Goal: Task Accomplishment & Management: Complete application form

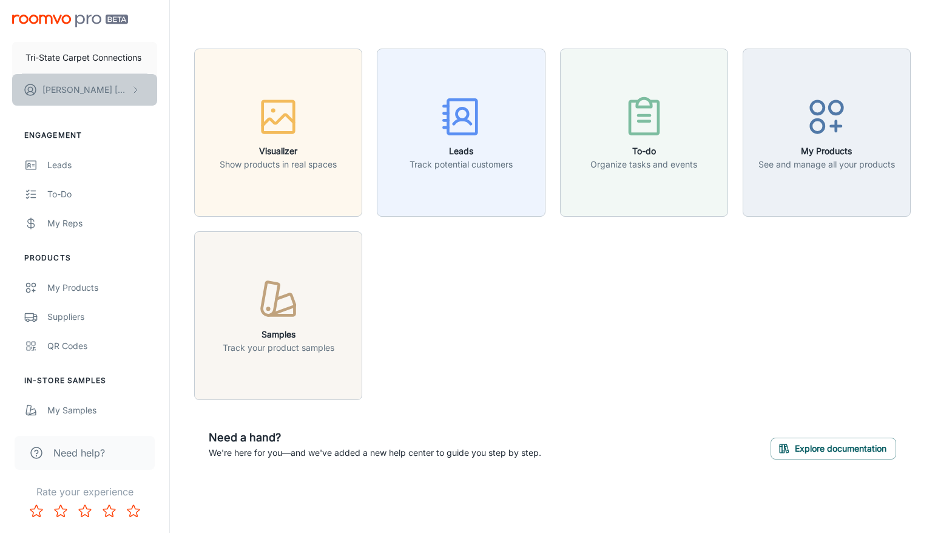
click at [68, 86] on p "[PERSON_NAME]" at bounding box center [85, 89] width 86 height 13
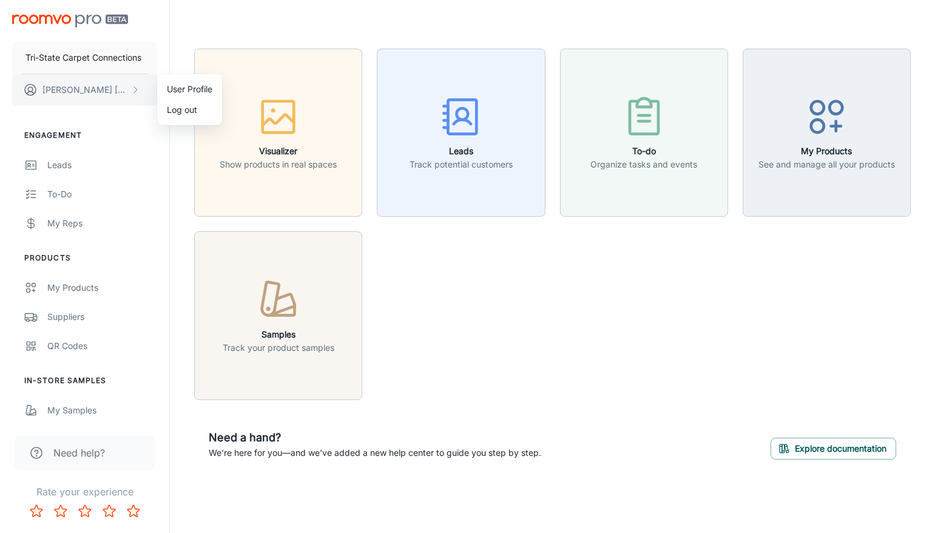
click at [68, 86] on div at bounding box center [467, 266] width 935 height 533
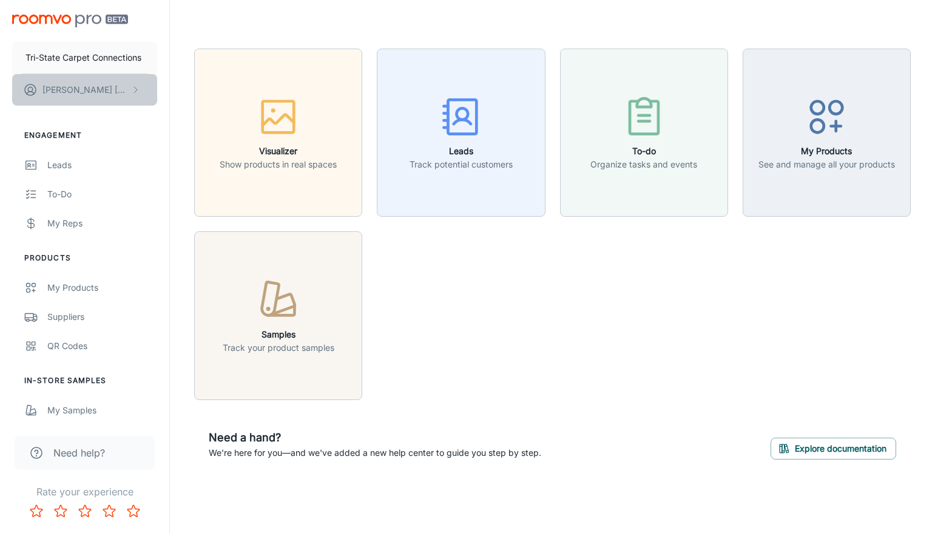
click at [108, 86] on button "[PERSON_NAME]" at bounding box center [84, 90] width 145 height 32
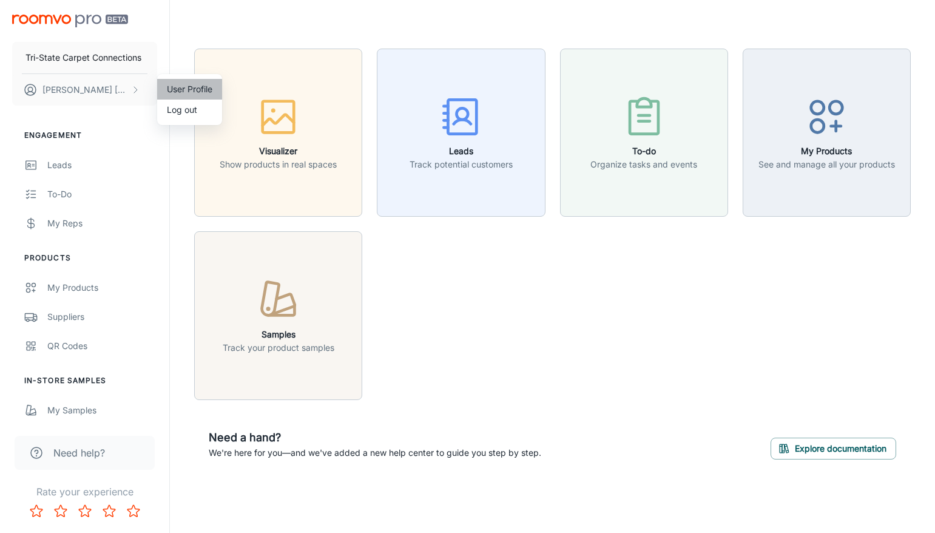
click at [195, 87] on li "User Profile" at bounding box center [189, 89] width 65 height 21
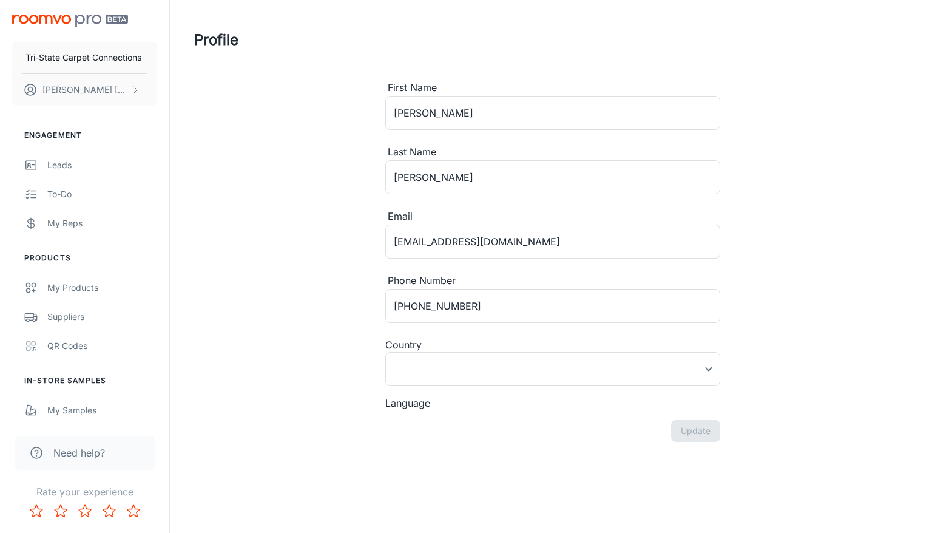
type input "[GEOGRAPHIC_DATA]"
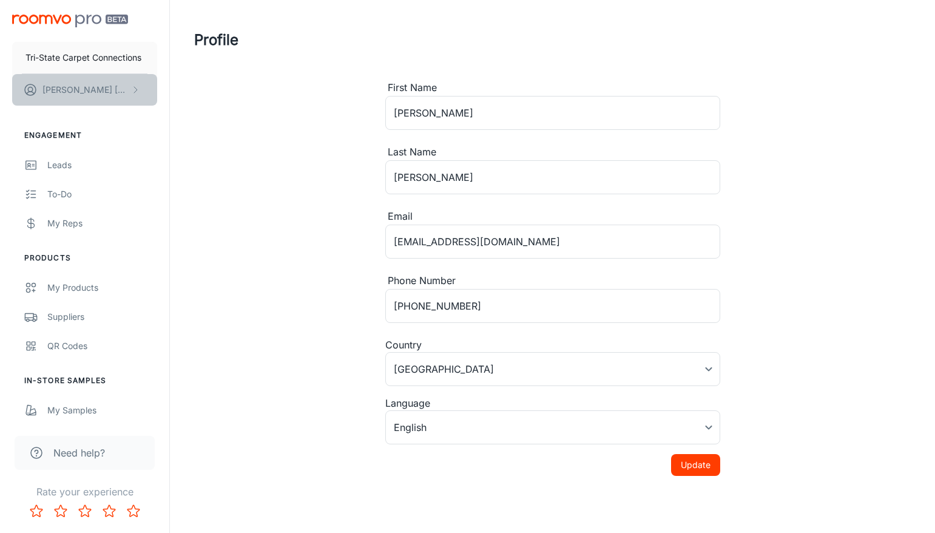
click at [114, 94] on button "[PERSON_NAME]" at bounding box center [84, 90] width 145 height 32
click at [340, 518] on div at bounding box center [467, 266] width 935 height 533
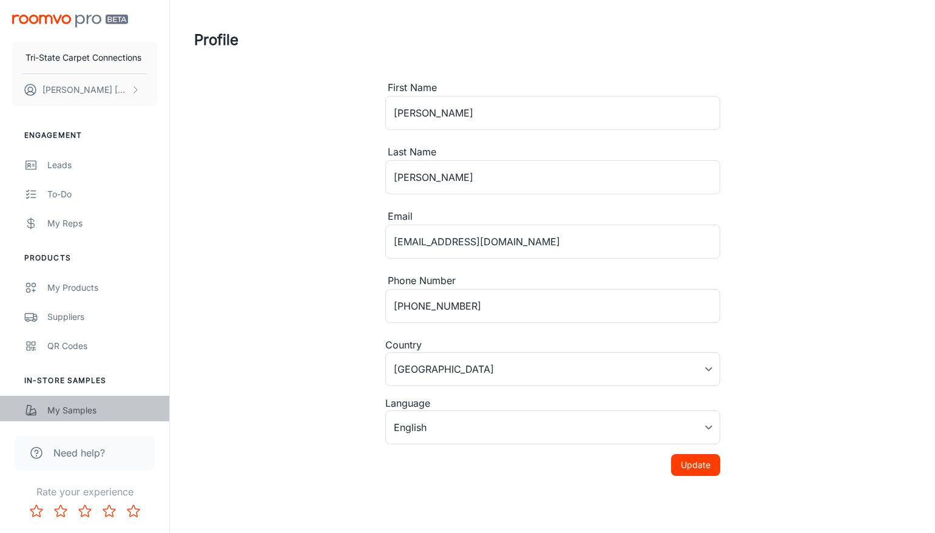
click at [67, 408] on div "My Samples" at bounding box center [102, 410] width 110 height 13
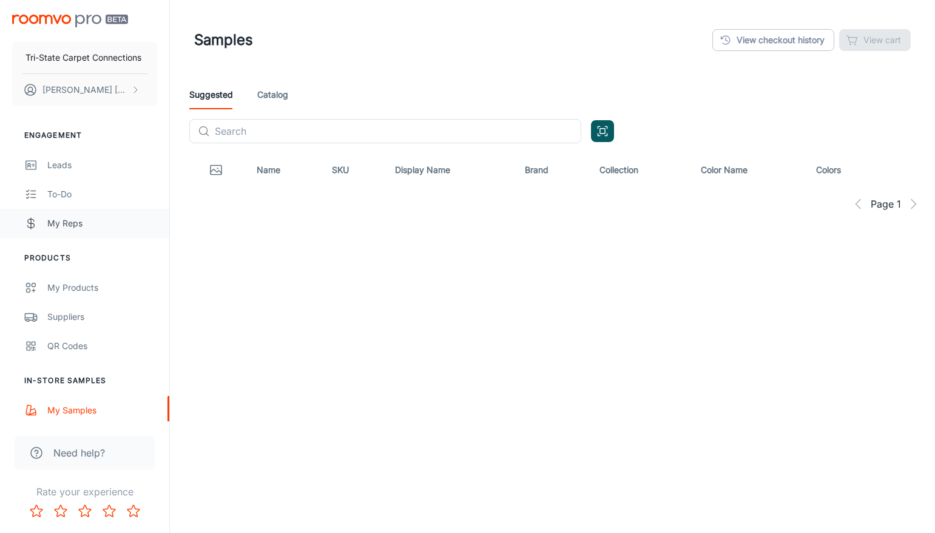
click at [58, 209] on link "My Reps" at bounding box center [84, 223] width 169 height 29
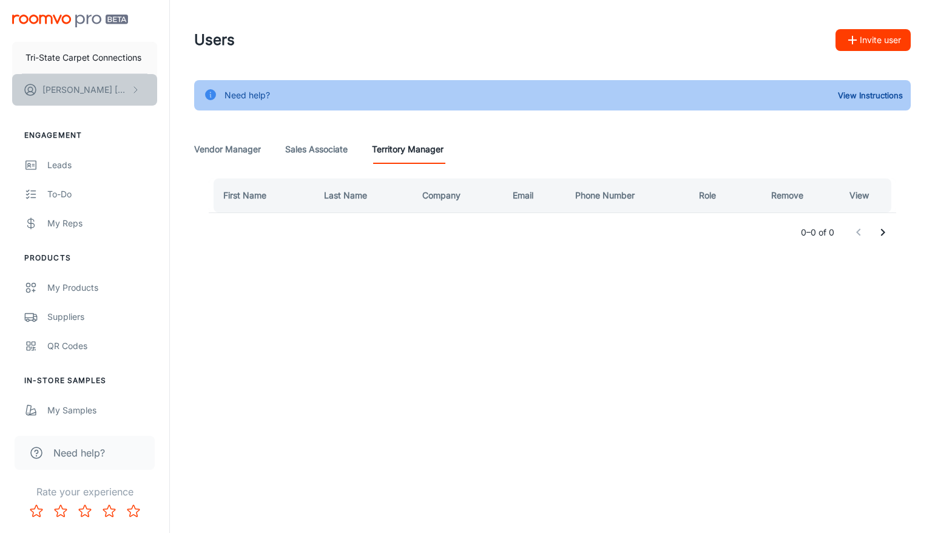
click at [126, 105] on button "[PERSON_NAME]" at bounding box center [84, 90] width 145 height 32
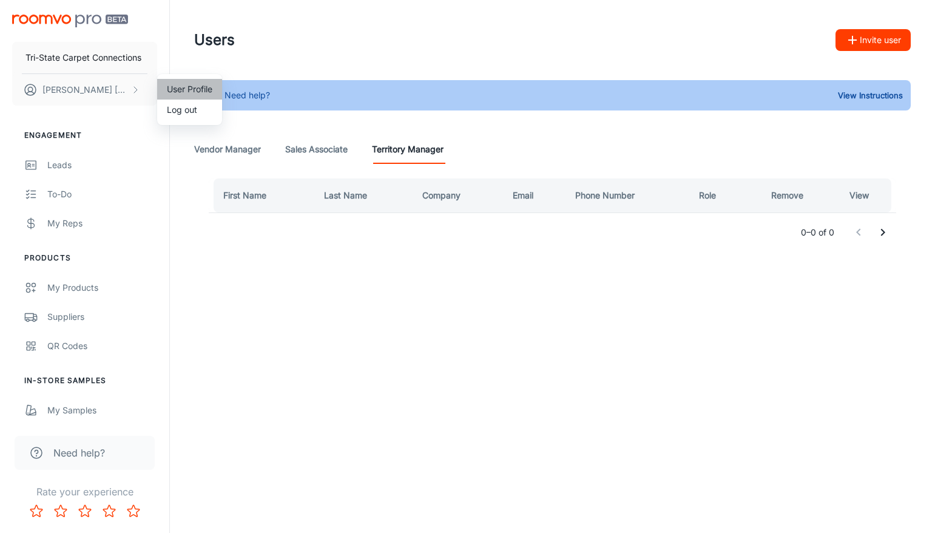
click at [183, 92] on li "User Profile" at bounding box center [189, 89] width 65 height 21
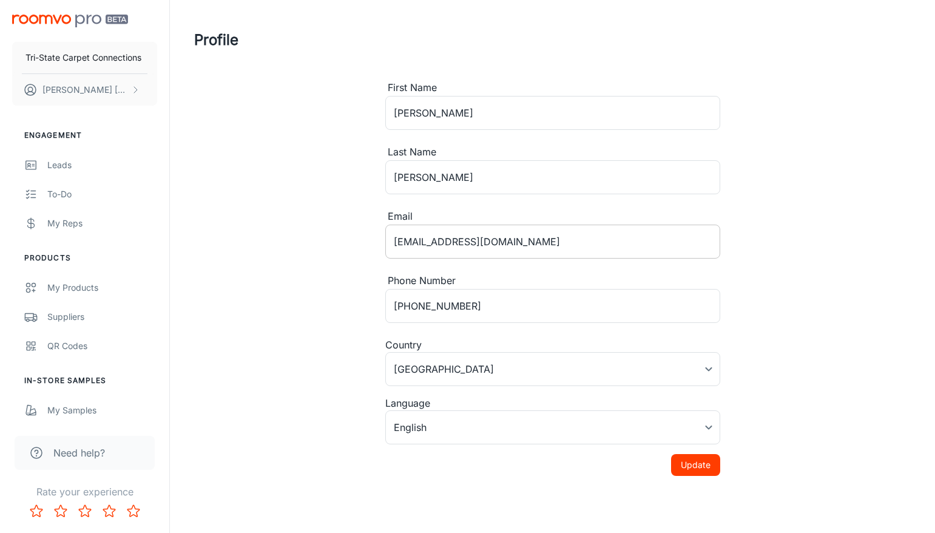
click at [510, 252] on input "[EMAIL_ADDRESS][DOMAIN_NAME]" at bounding box center [552, 242] width 335 height 34
drag, startPoint x: 518, startPoint y: 251, endPoint x: 350, endPoint y: 196, distance: 176.2
click at [350, 196] on div "Profile First Name [PERSON_NAME] ​ Last Name [PERSON_NAME] ​ Email [EMAIL_ADDRE…" at bounding box center [553, 238] width 746 height 476
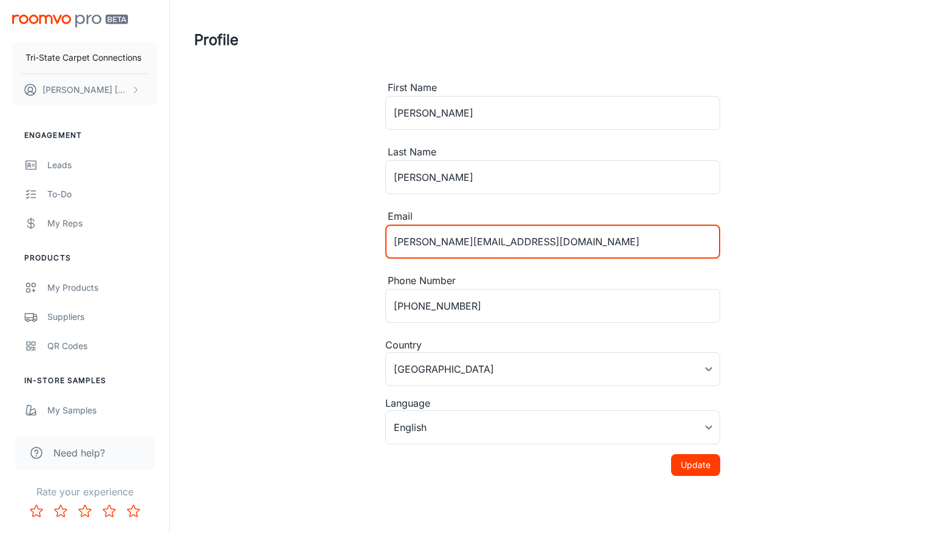
type input "[PERSON_NAME][EMAIL_ADDRESS][DOMAIN_NAME]"
click at [694, 459] on button "Update" at bounding box center [695, 465] width 49 height 22
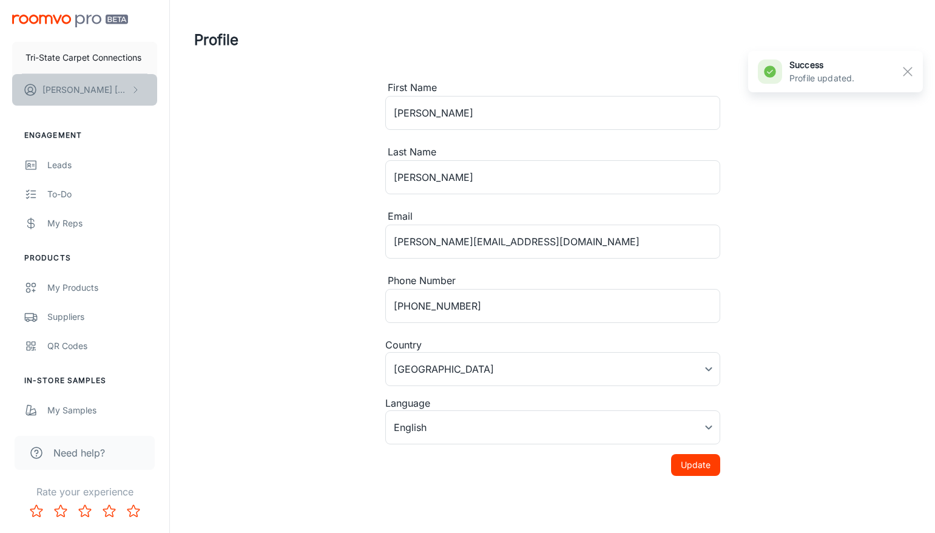
click at [95, 83] on p "[PERSON_NAME]" at bounding box center [85, 89] width 86 height 13
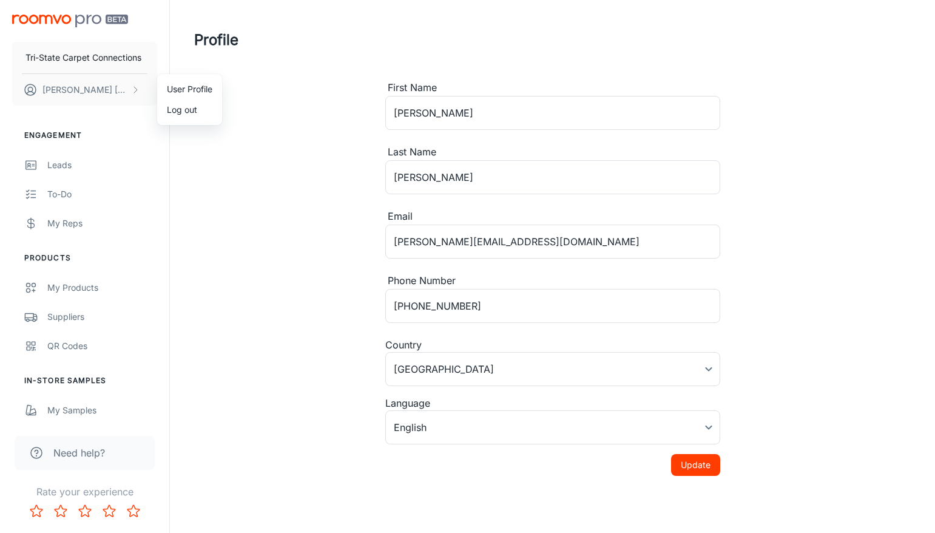
click at [53, 166] on div at bounding box center [467, 266] width 935 height 533
click at [88, 82] on button "[PERSON_NAME]" at bounding box center [84, 90] width 145 height 32
click at [189, 96] on li "User Profile" at bounding box center [189, 89] width 65 height 21
click at [703, 459] on button "Update" at bounding box center [695, 465] width 49 height 22
click at [65, 149] on ul "Engagement Leads To-do My Reps" at bounding box center [84, 184] width 169 height 108
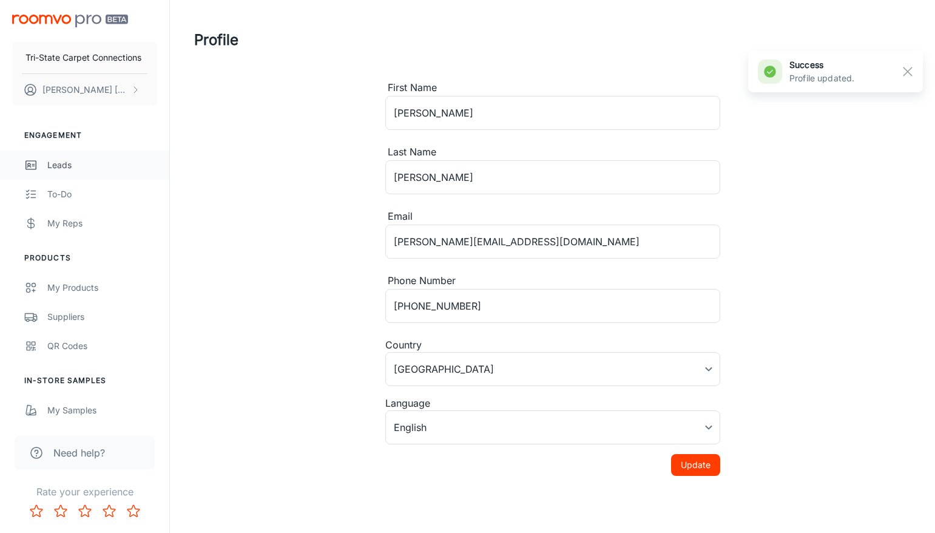
click at [63, 155] on link "Leads" at bounding box center [84, 164] width 169 height 29
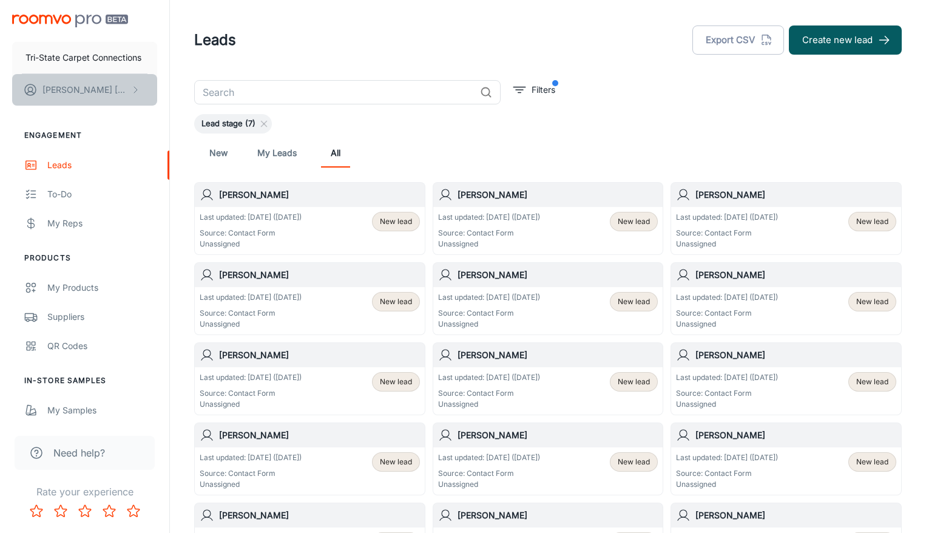
click at [60, 103] on button "[PERSON_NAME]" at bounding box center [84, 90] width 145 height 32
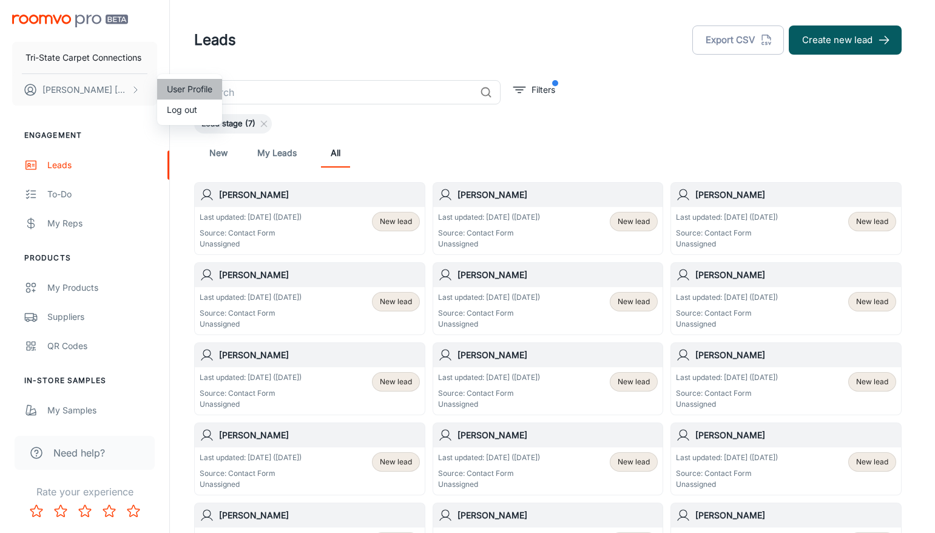
click at [205, 87] on li "User Profile" at bounding box center [189, 89] width 65 height 21
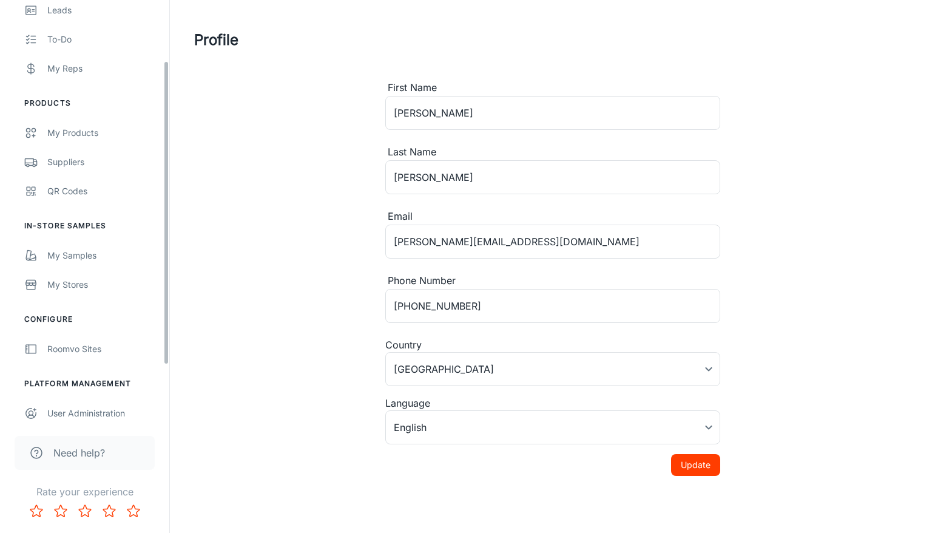
scroll to position [161, 0]
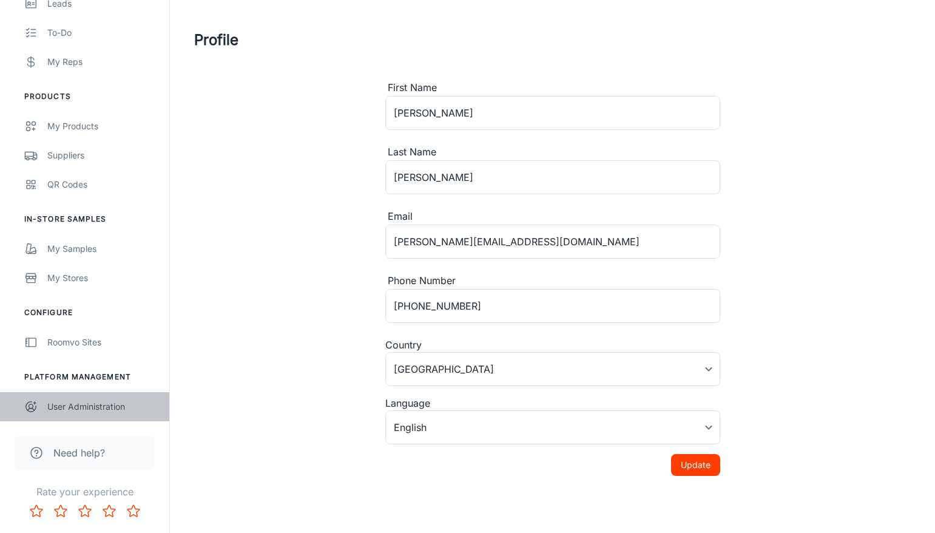
click at [87, 405] on div "User Administration" at bounding box center [102, 406] width 110 height 13
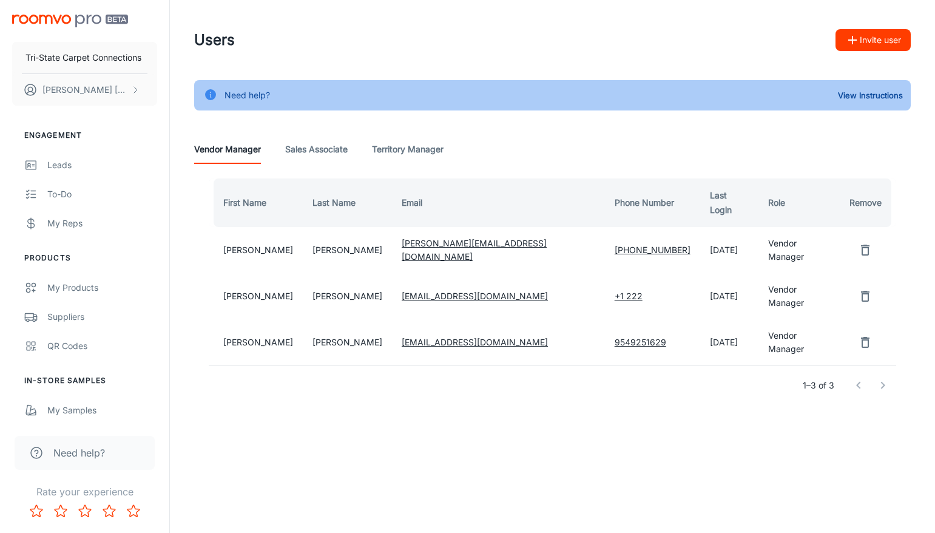
click at [888, 45] on button "Invite user" at bounding box center [873, 40] width 75 height 22
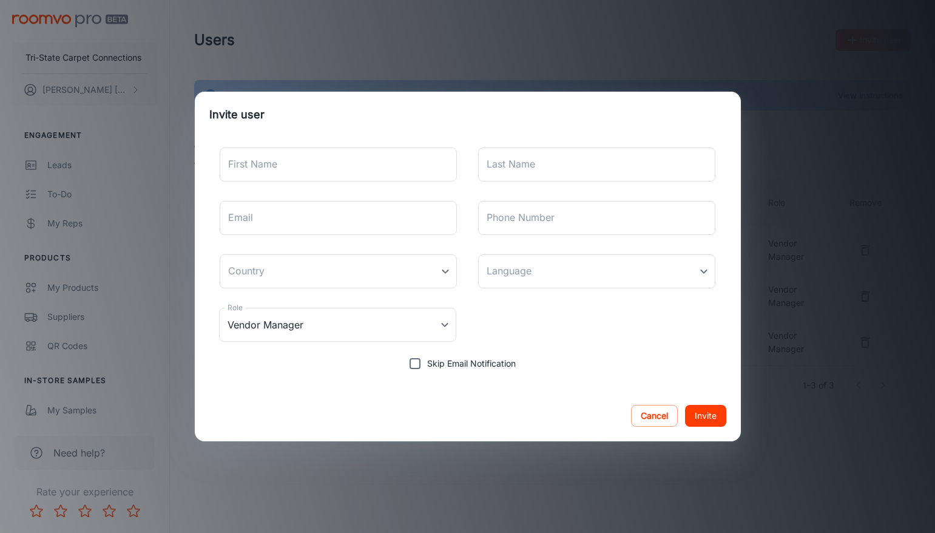
click at [651, 404] on div "Cancel Invite" at bounding box center [468, 415] width 546 height 51
click at [651, 418] on button "Cancel" at bounding box center [654, 416] width 47 height 22
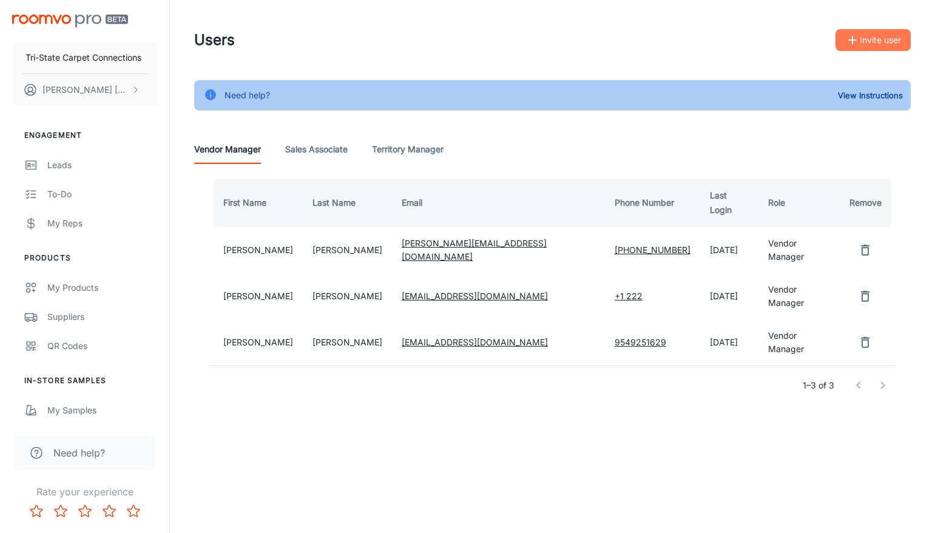
click at [877, 38] on button "Invite user" at bounding box center [873, 40] width 75 height 22
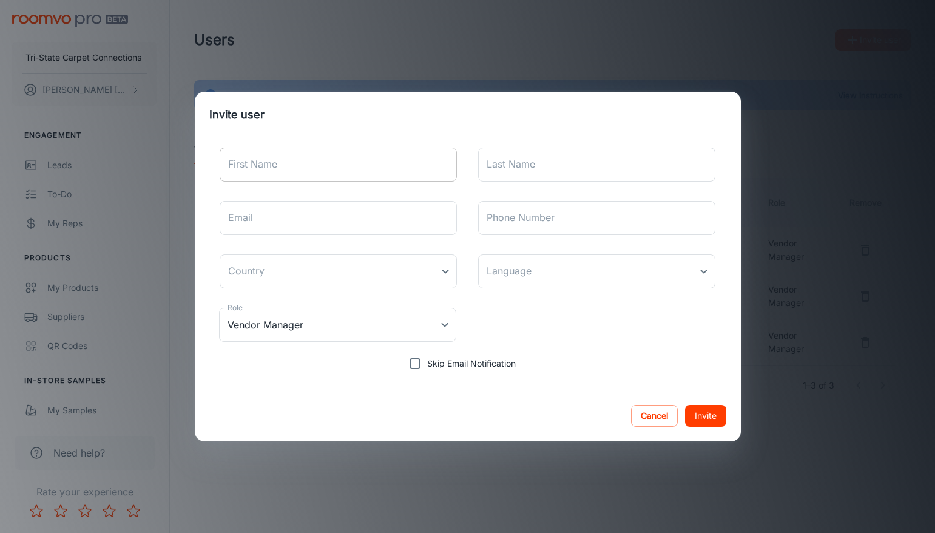
click at [246, 149] on div "First Name First Name" at bounding box center [339, 164] width 238 height 34
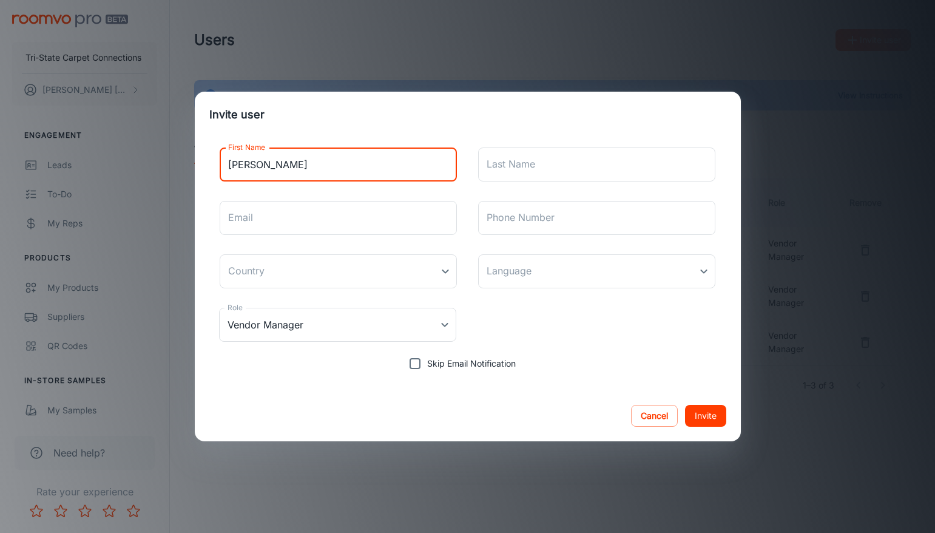
type input "[PERSON_NAME]"
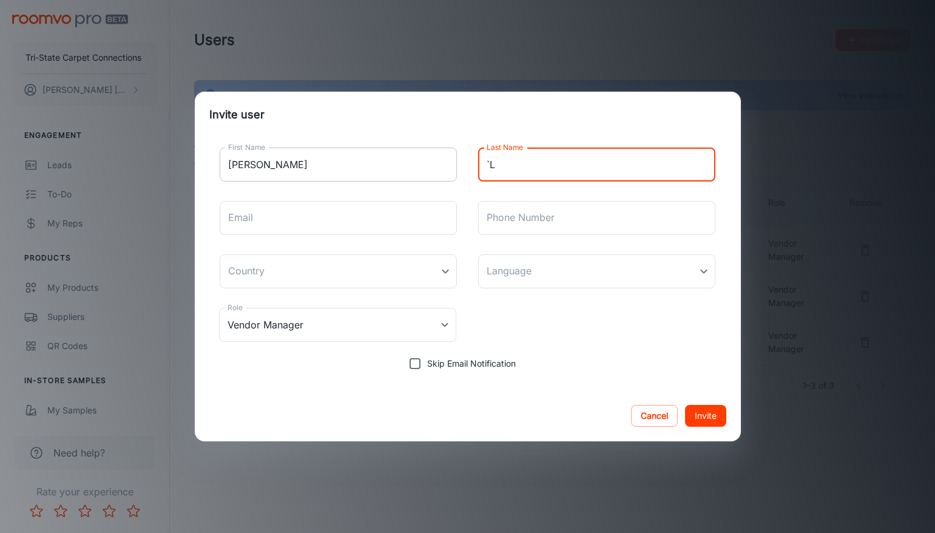
type input "`"
type input "[PERSON_NAME]"
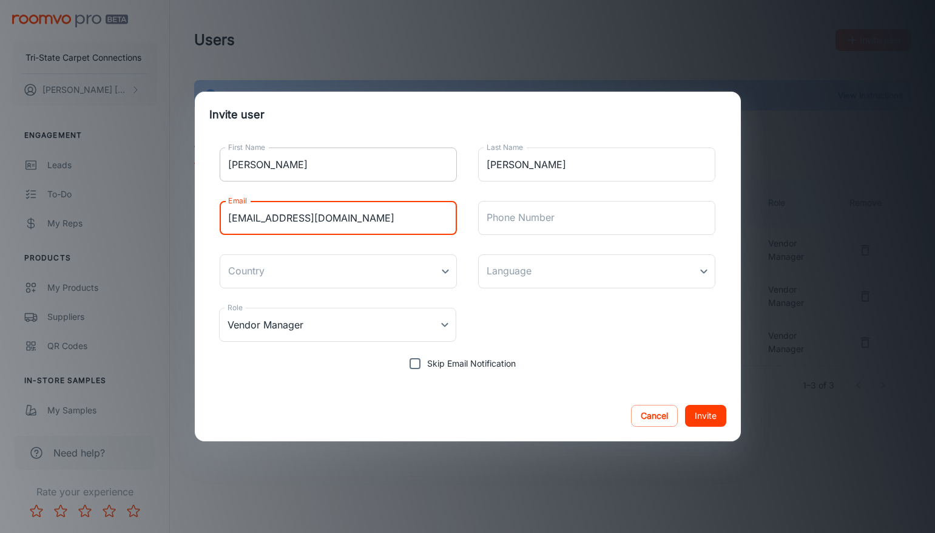
type input "[EMAIL_ADDRESS][DOMAIN_NAME]"
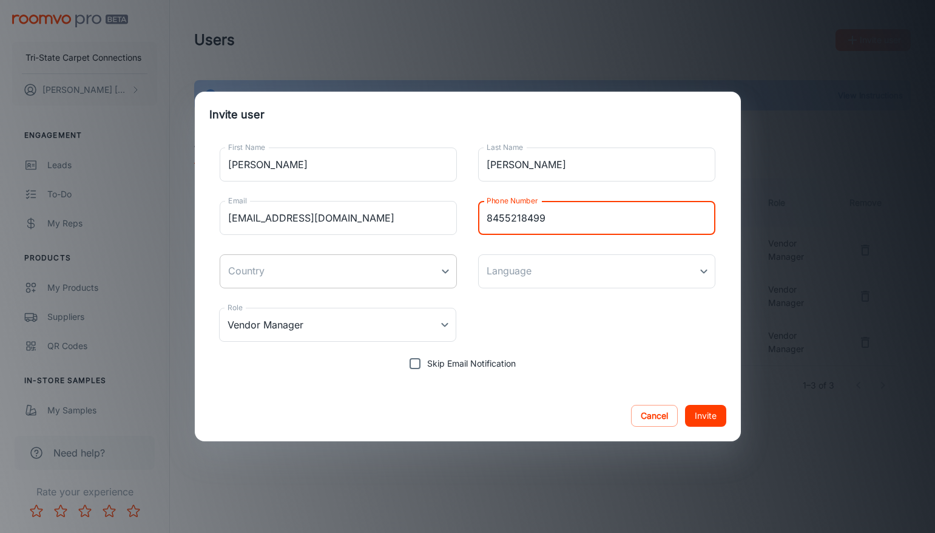
type input "8455218499"
click at [408, 257] on body "Tri-State Carpet Connections [PERSON_NAME] Engagement Leads To-do My Reps Produ…" at bounding box center [467, 266] width 935 height 533
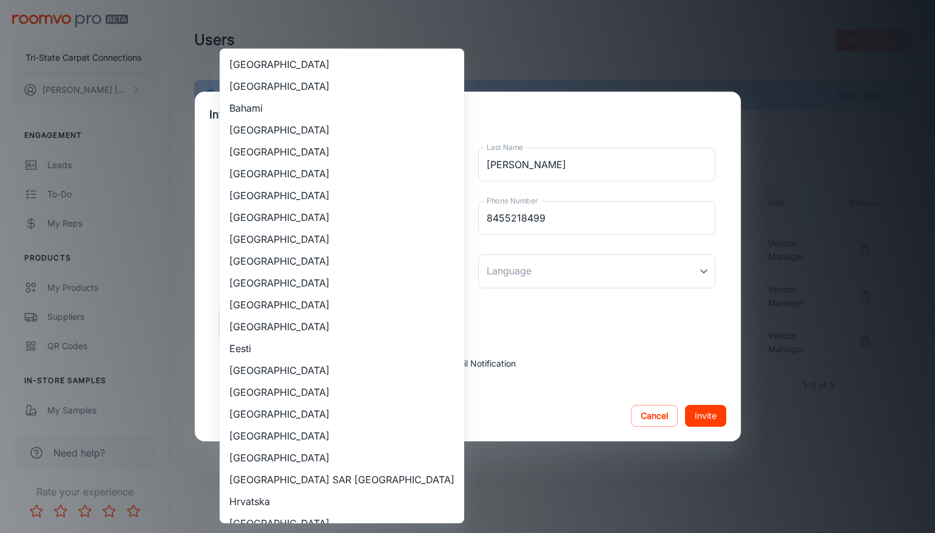
scroll to position [1024, 0]
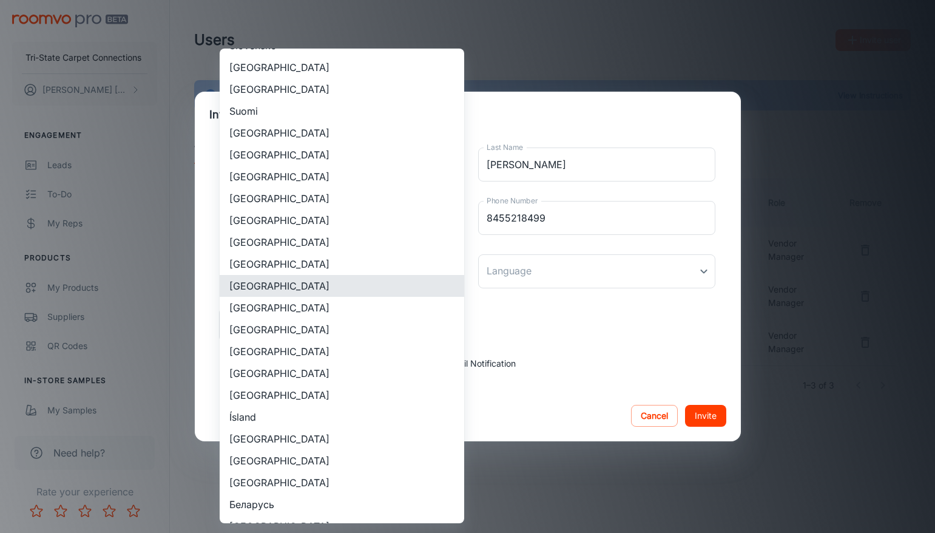
drag, startPoint x: 319, startPoint y: 327, endPoint x: 447, endPoint y: 322, distance: 128.1
click at [320, 326] on li "[GEOGRAPHIC_DATA]" at bounding box center [342, 330] width 245 height 22
type input "[GEOGRAPHIC_DATA]"
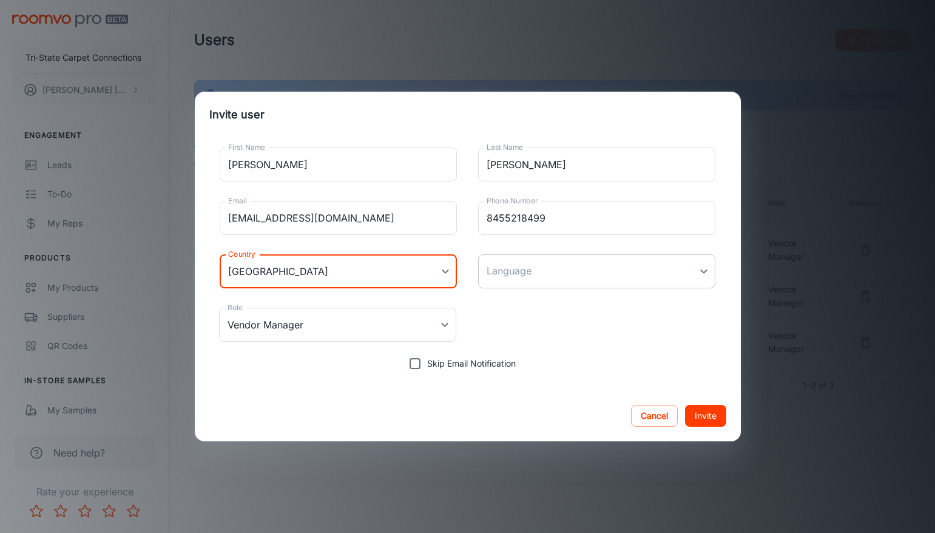
click at [528, 273] on body "Tri-State Carpet Connections [PERSON_NAME] Engagement Leads To-do My Reps Produ…" at bounding box center [467, 266] width 935 height 533
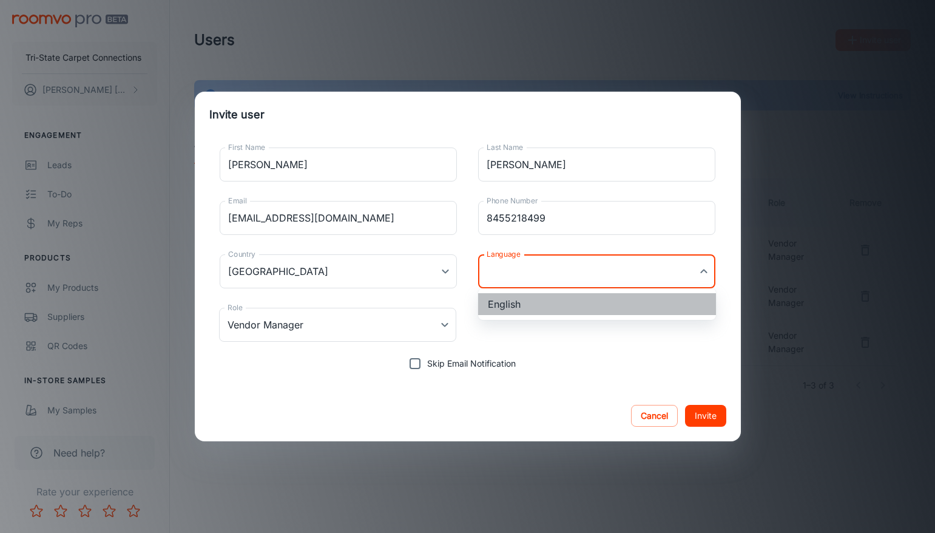
click at [526, 293] on li "English" at bounding box center [597, 304] width 238 height 22
type input "en-us"
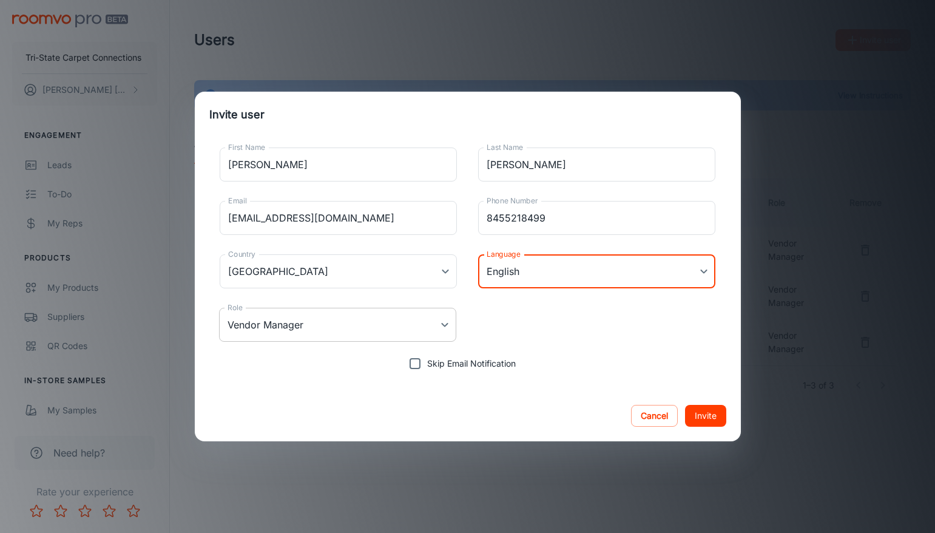
click at [319, 313] on body "Tri-State Carpet Connections [PERSON_NAME] Engagement Leads To-do My Reps Produ…" at bounding box center [467, 266] width 935 height 533
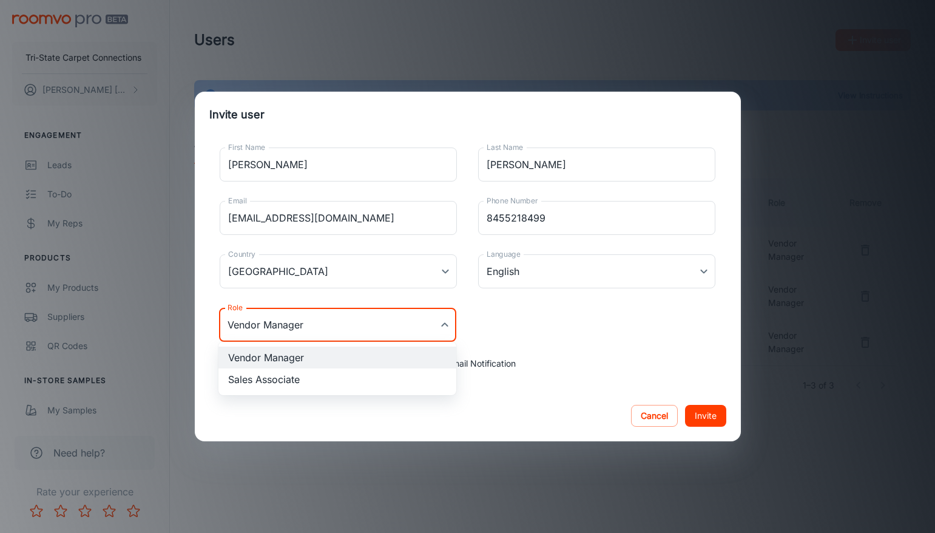
click at [716, 359] on div at bounding box center [467, 266] width 935 height 533
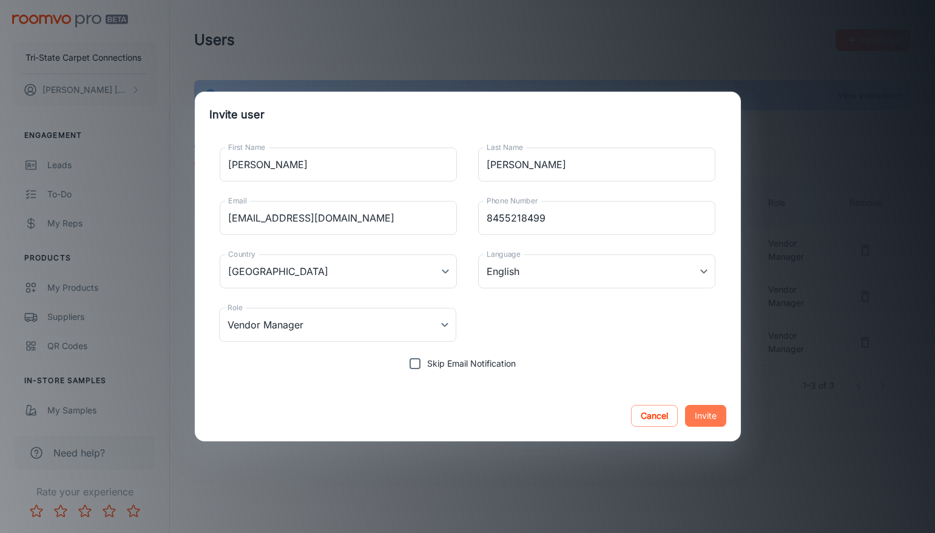
click at [725, 419] on button "Invite" at bounding box center [705, 416] width 41 height 22
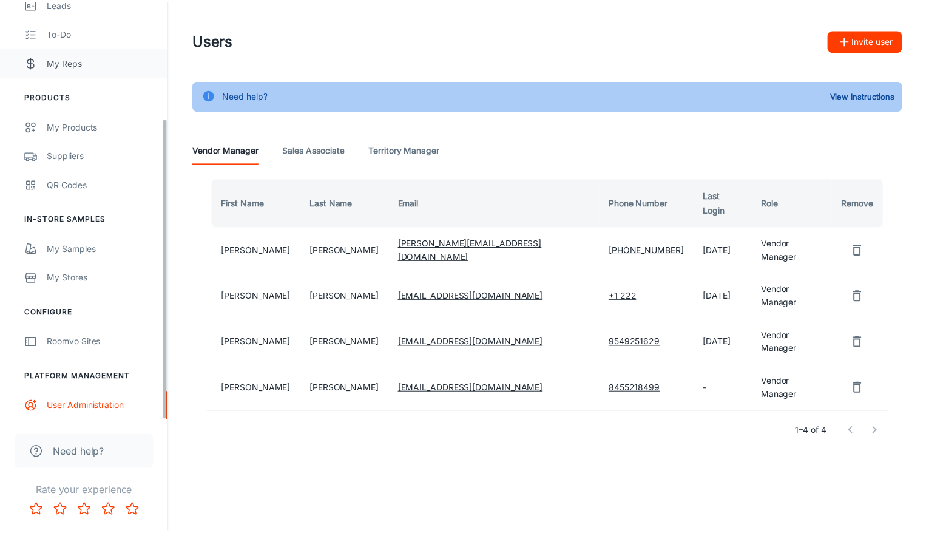
scroll to position [40, 0]
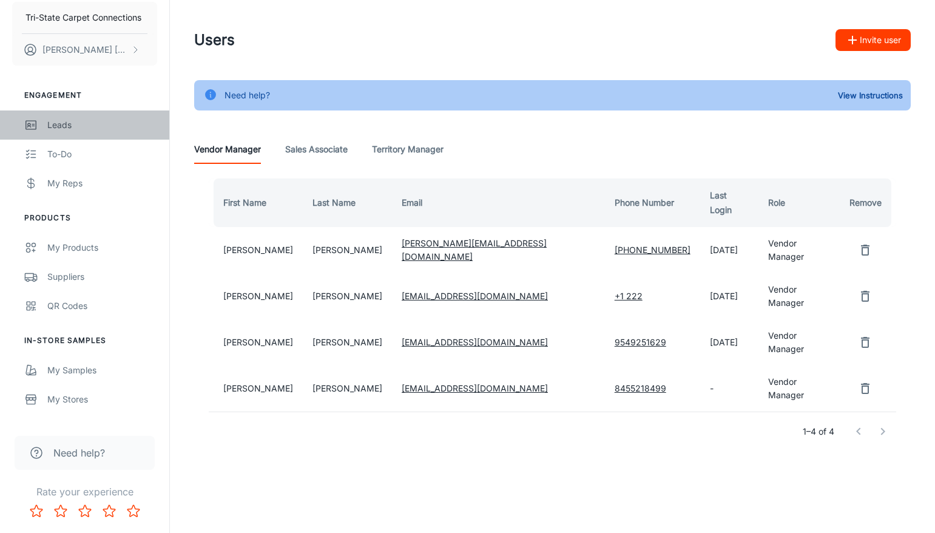
click at [61, 125] on div "Leads" at bounding box center [102, 124] width 110 height 13
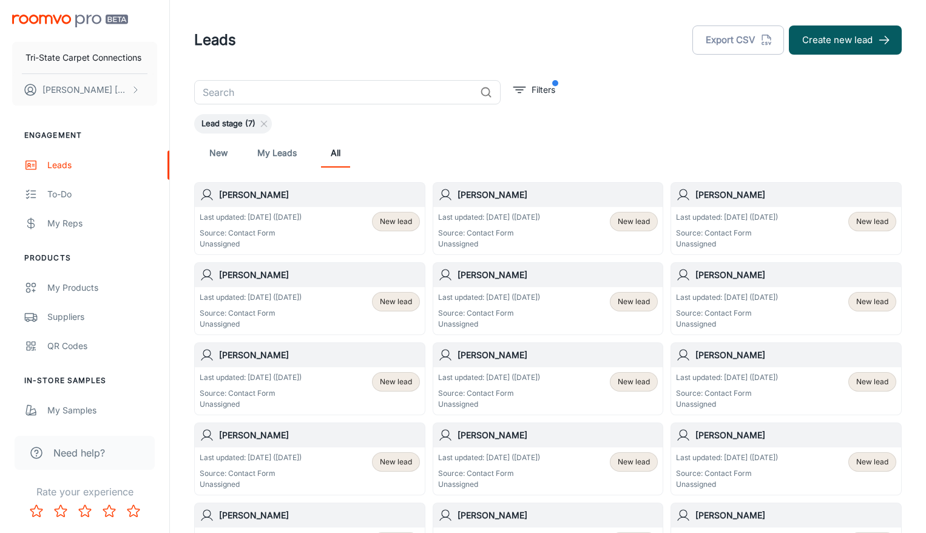
click at [627, 220] on span "New lead" at bounding box center [634, 221] width 32 height 11
